Goal: Task Accomplishment & Management: Manage account settings

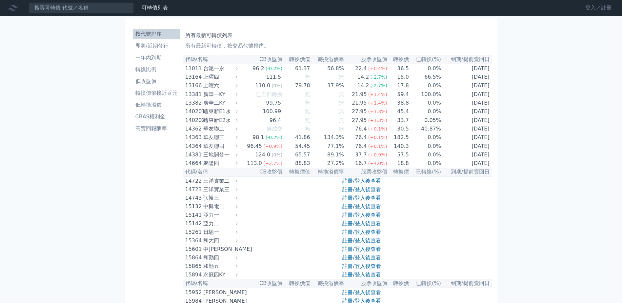
click at [601, 7] on link "登入／註冊" at bounding box center [598, 8] width 37 height 10
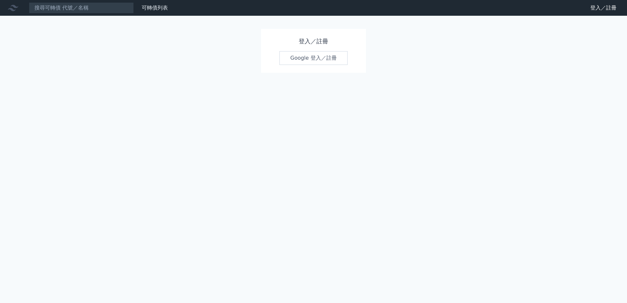
click at [315, 54] on link "Google 登入／註冊" at bounding box center [313, 58] width 68 height 14
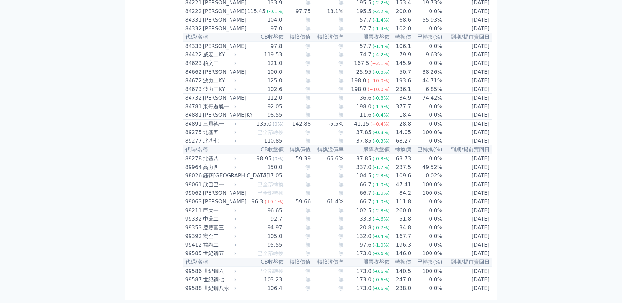
scroll to position [3792, 0]
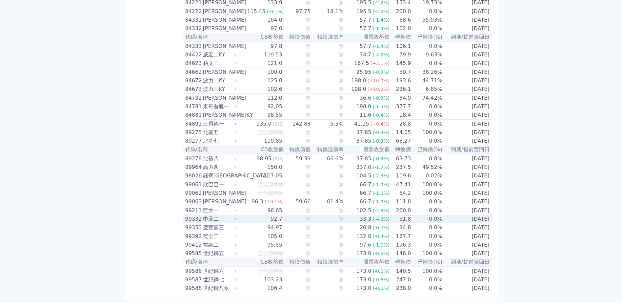
click at [210, 215] on div "中鼎二" at bounding box center [219, 219] width 32 height 8
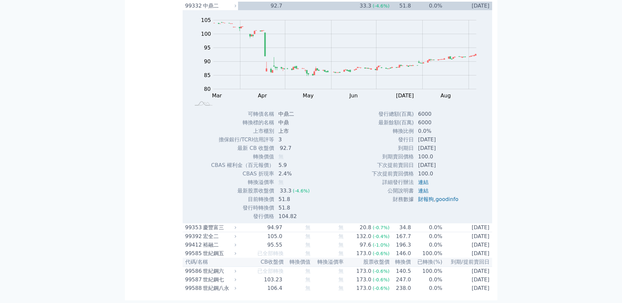
scroll to position [3924, 0]
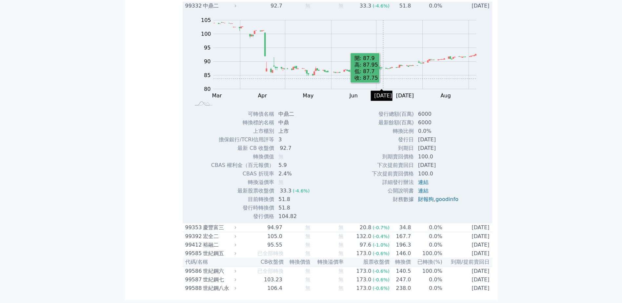
scroll to position [4219, 0]
